Goal: Task Accomplishment & Management: Complete application form

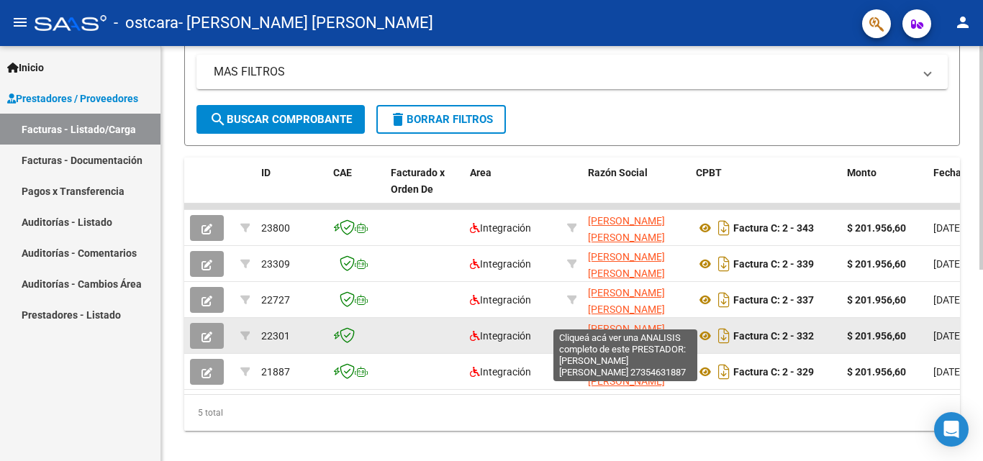
scroll to position [354, 0]
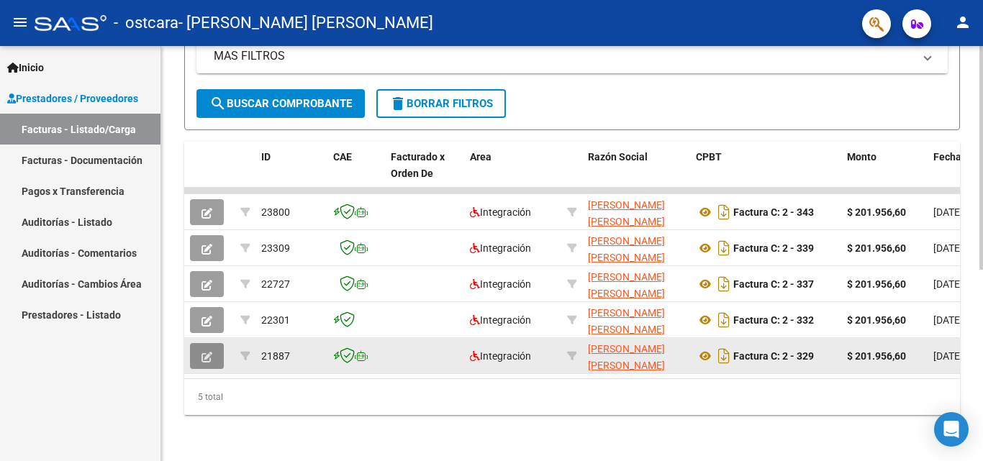
click at [204, 352] on icon "button" at bounding box center [206, 357] width 11 height 11
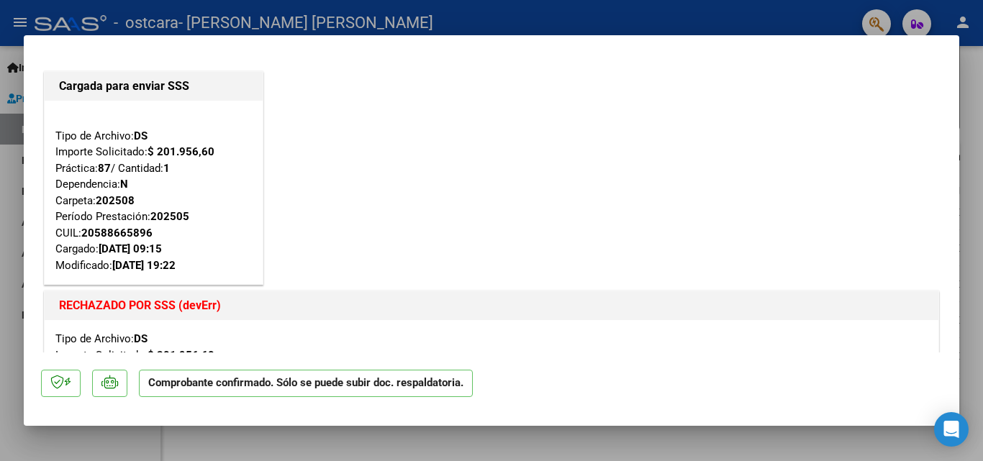
click at [1, 256] on div at bounding box center [491, 230] width 983 height 461
type input "$ 0,00"
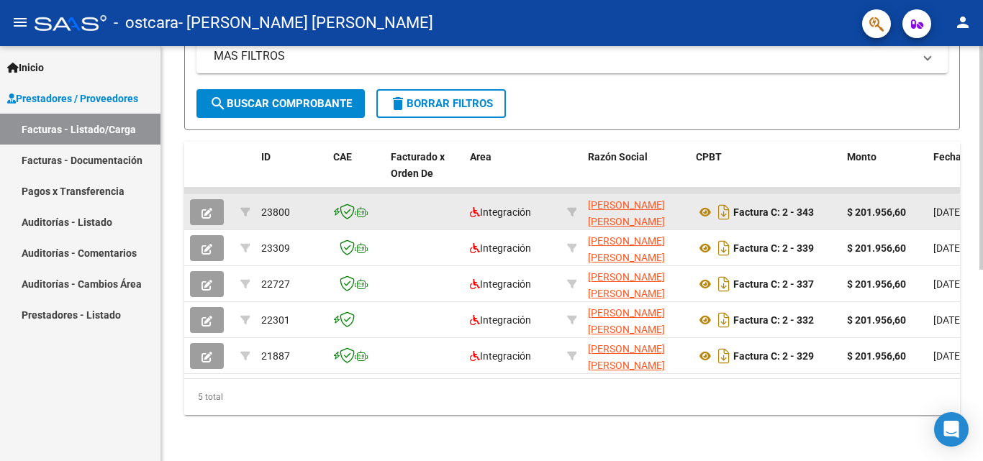
click at [206, 208] on icon "button" at bounding box center [206, 213] width 11 height 11
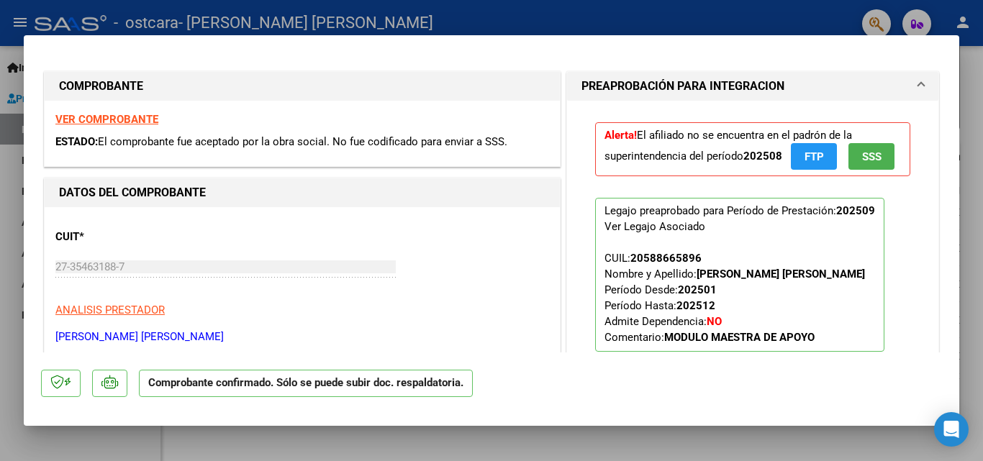
click at [0, 253] on div at bounding box center [491, 230] width 983 height 461
type input "$ 0,00"
